Goal: Navigation & Orientation: Find specific page/section

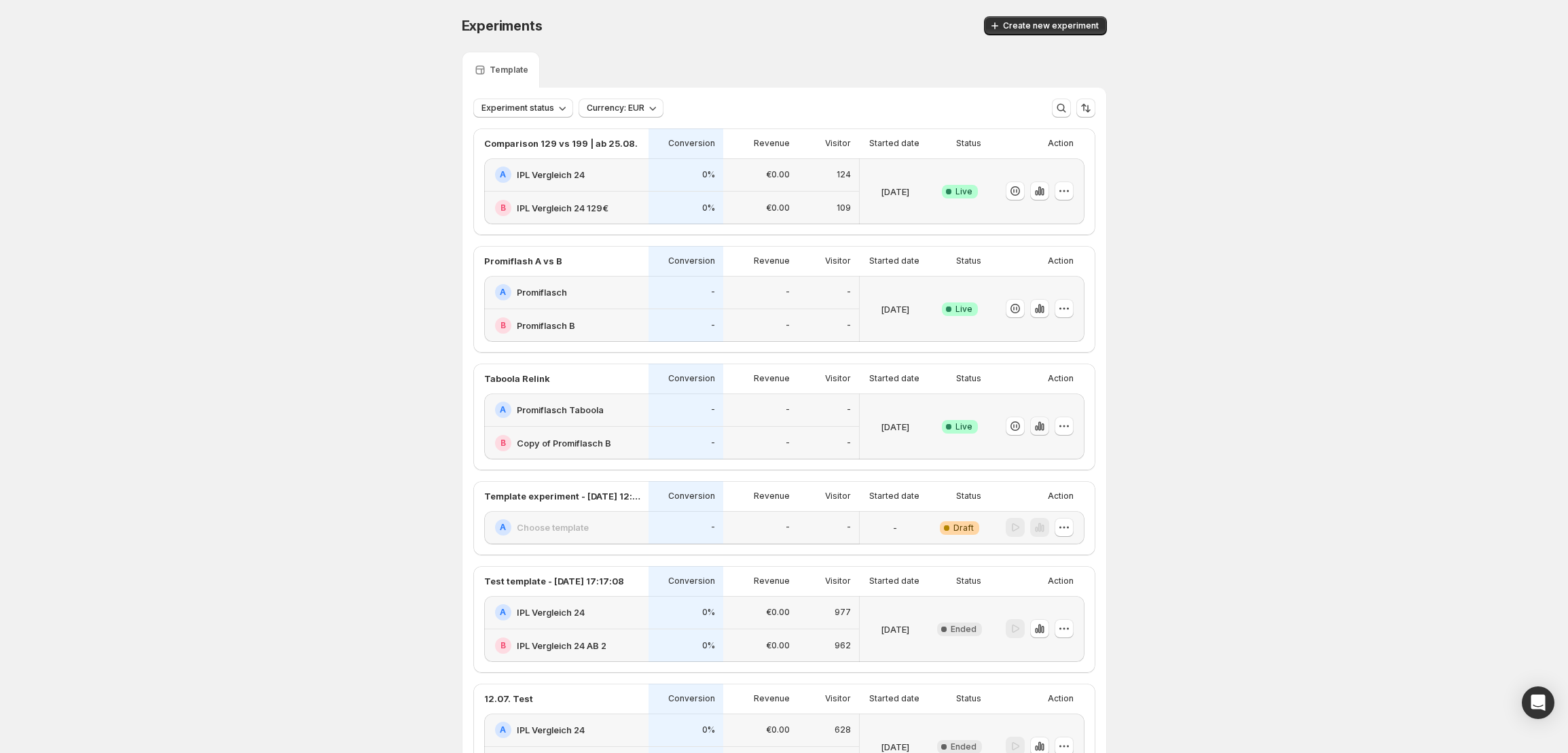
click at [1045, 422] on icon "button" at bounding box center [1040, 427] width 14 height 14
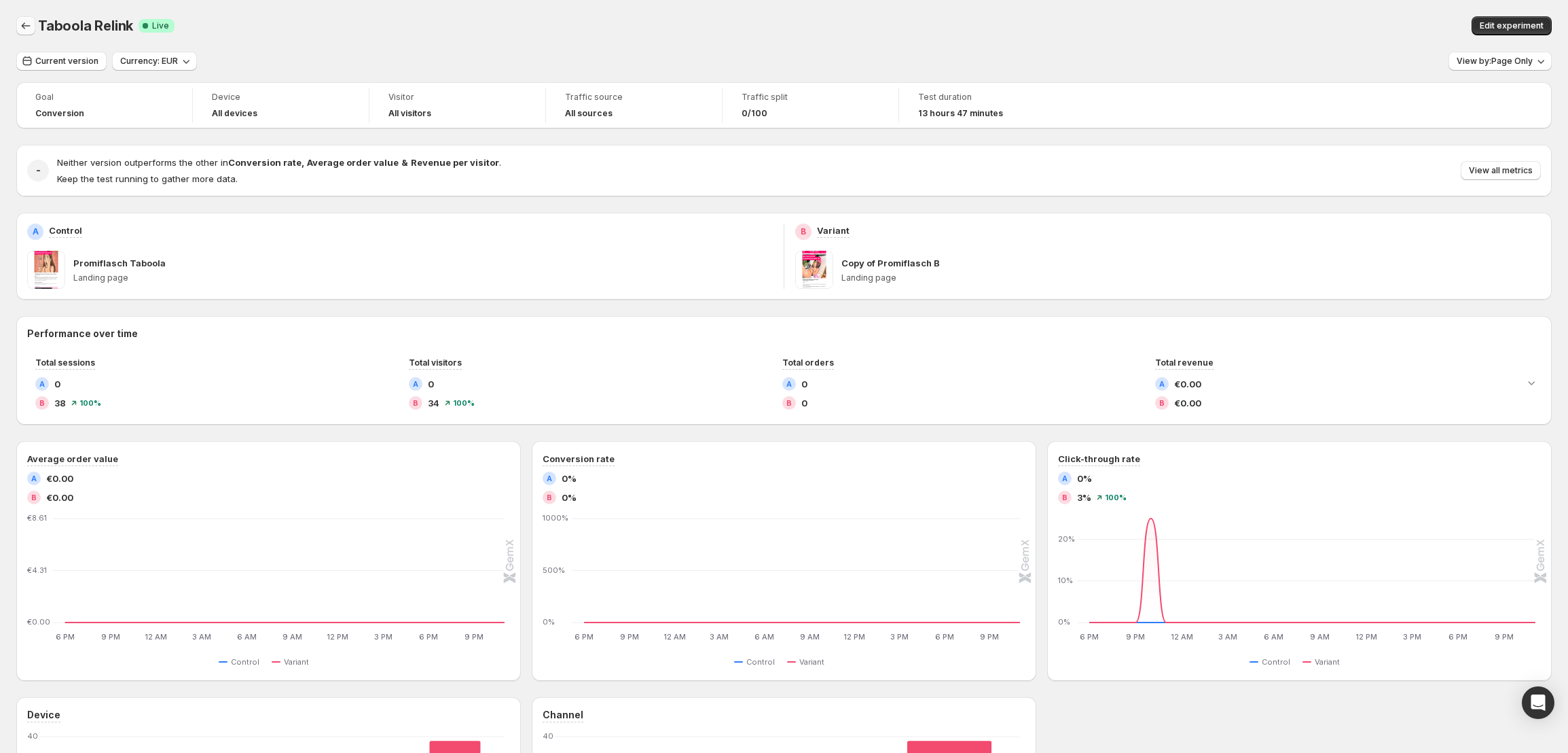
click at [24, 25] on icon "Back" at bounding box center [26, 26] width 14 height 14
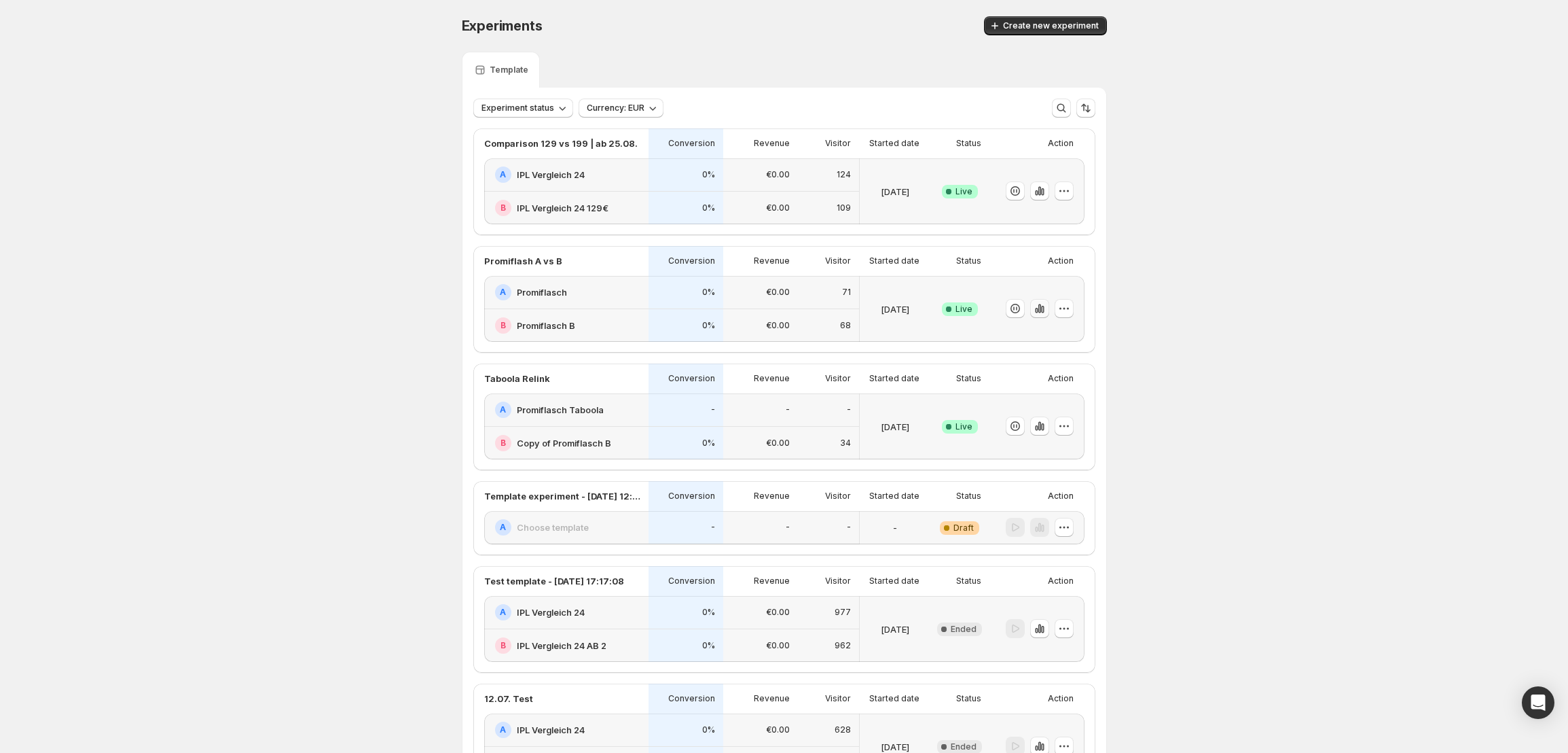
click at [1044, 313] on icon "button" at bounding box center [1042, 309] width 3 height 8
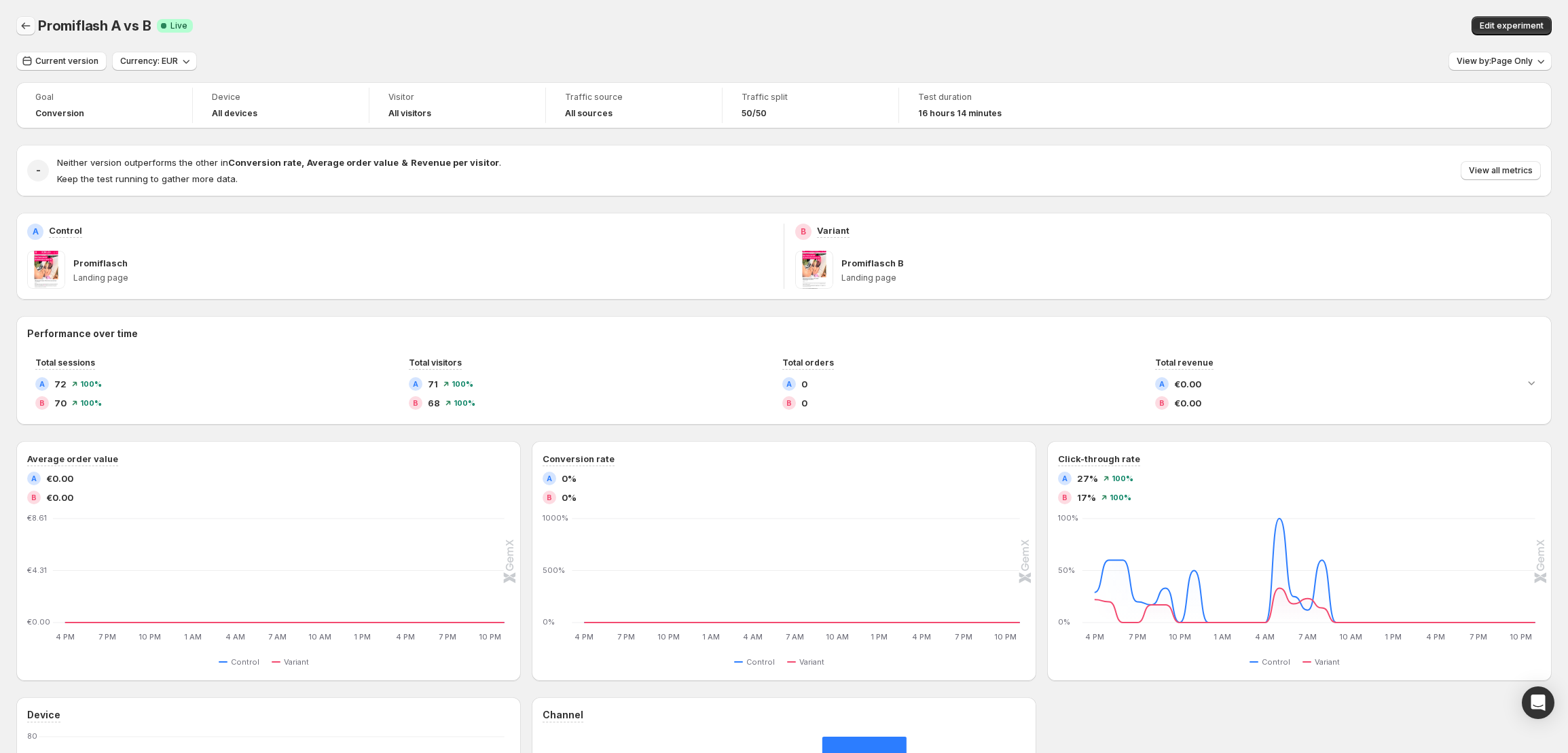
click at [27, 29] on icon "Back" at bounding box center [26, 26] width 14 height 14
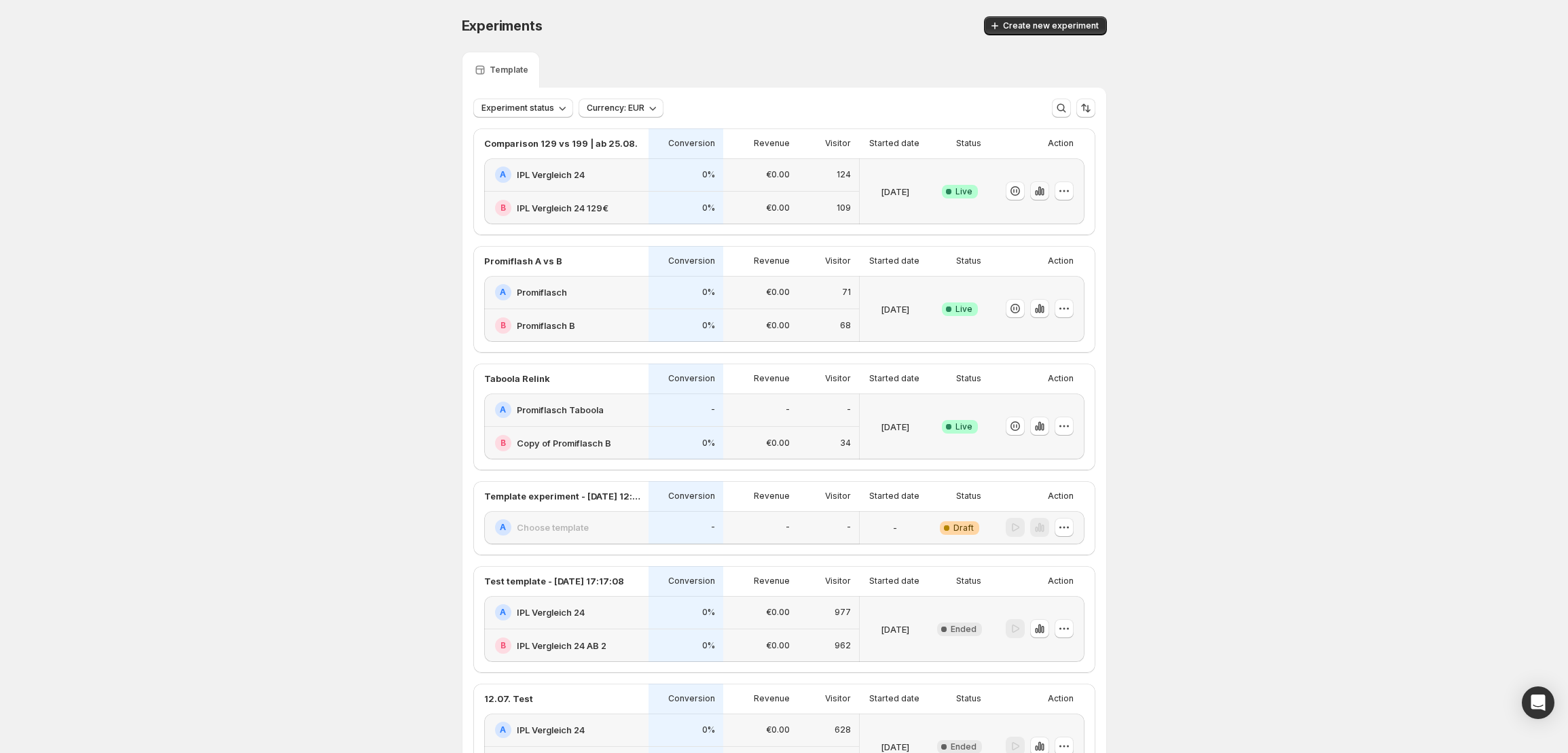
click at [1038, 192] on icon "button" at bounding box center [1036, 192] width 3 height 5
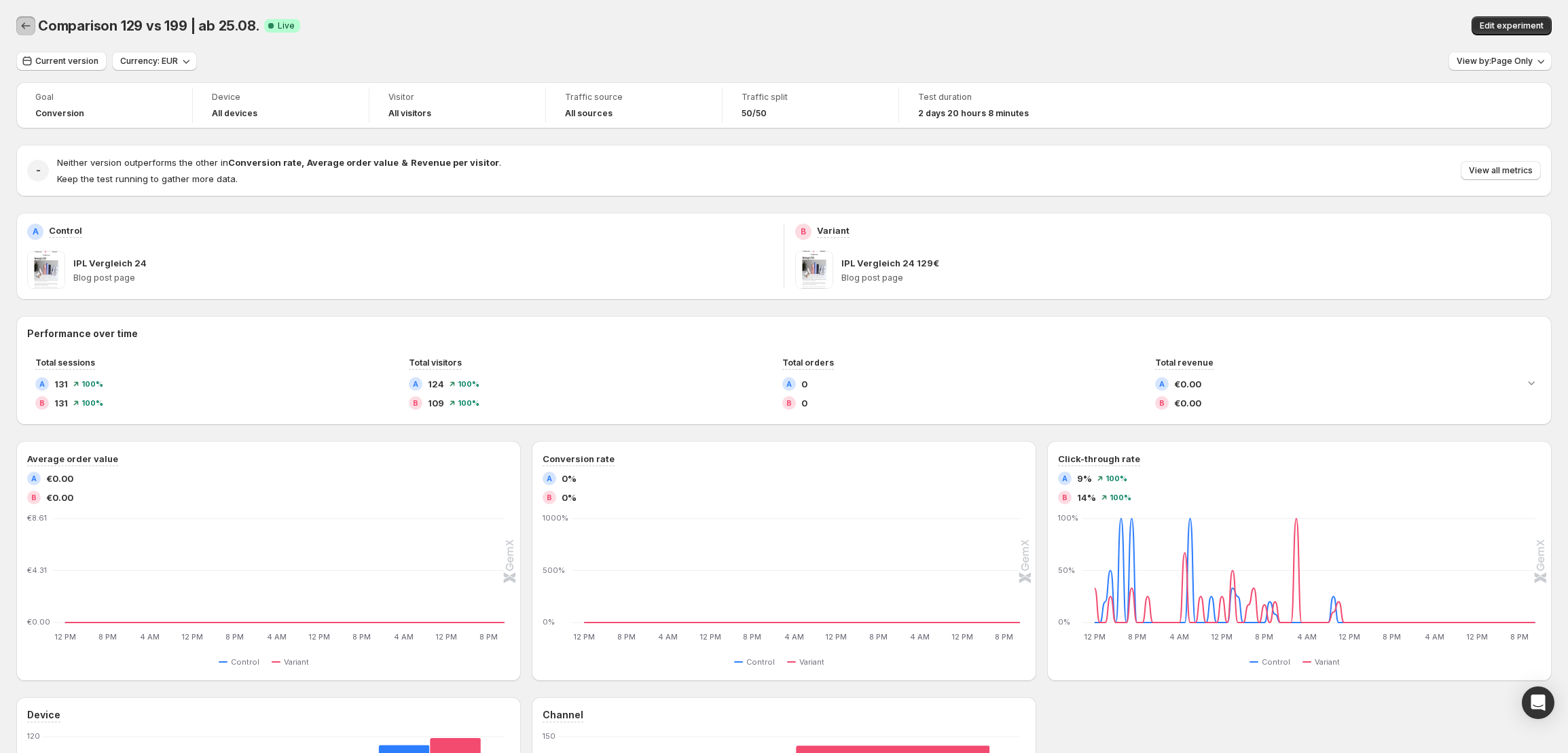
click at [30, 19] on icon "Back" at bounding box center [26, 26] width 14 height 14
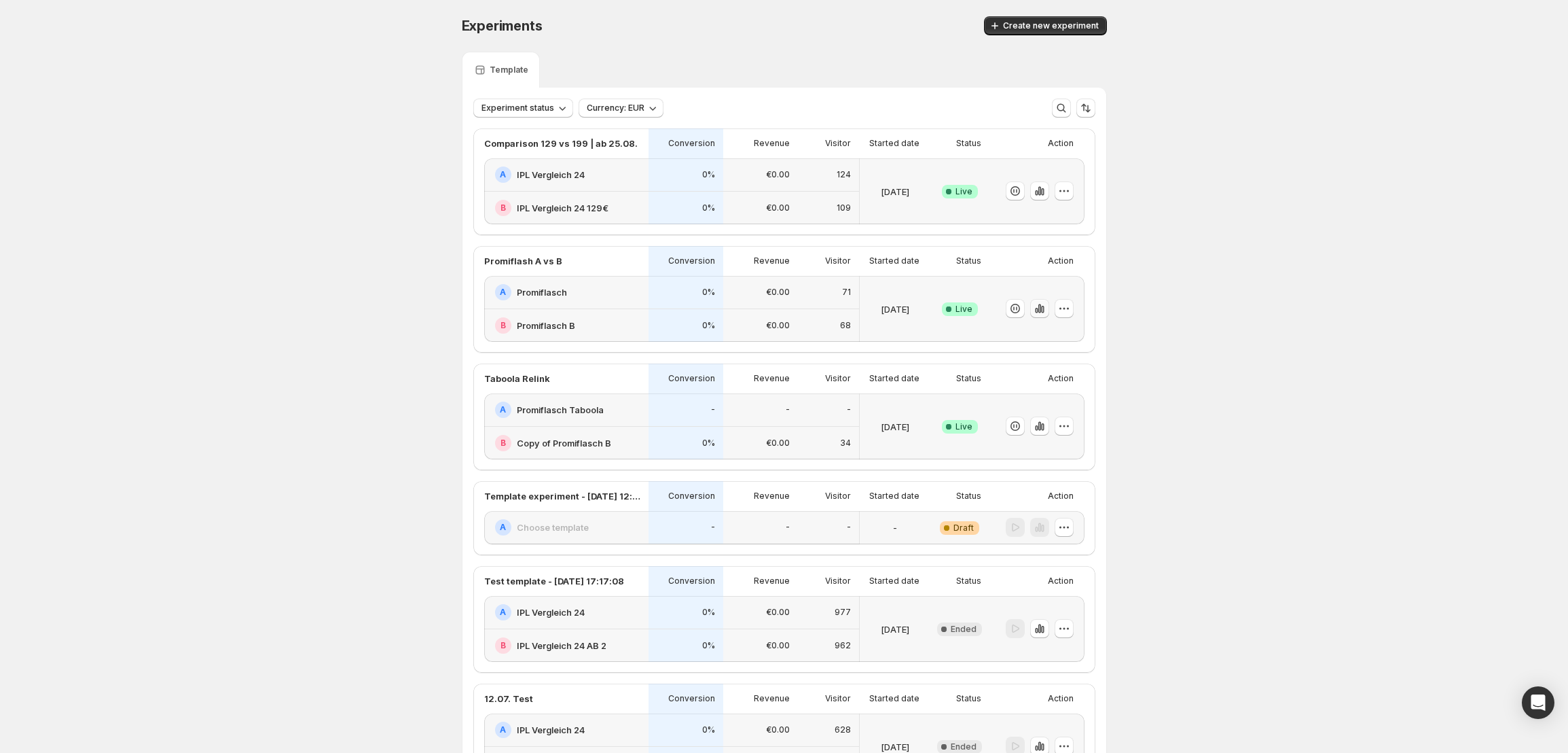
click at [1040, 309] on icon "button" at bounding box center [1039, 309] width 3 height 9
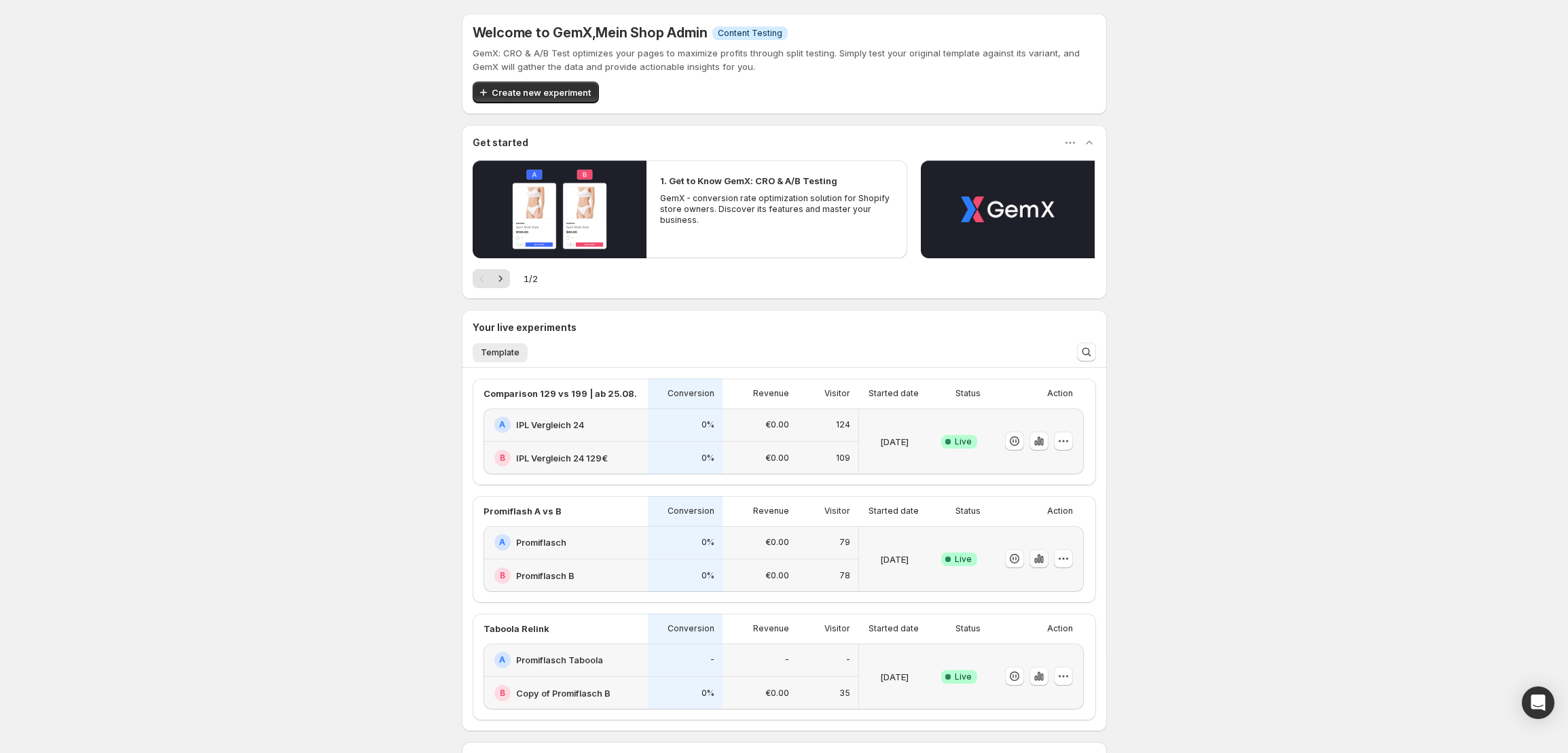
click at [1043, 556] on icon "button" at bounding box center [1039, 558] width 14 height 14
